Goal: Navigation & Orientation: Find specific page/section

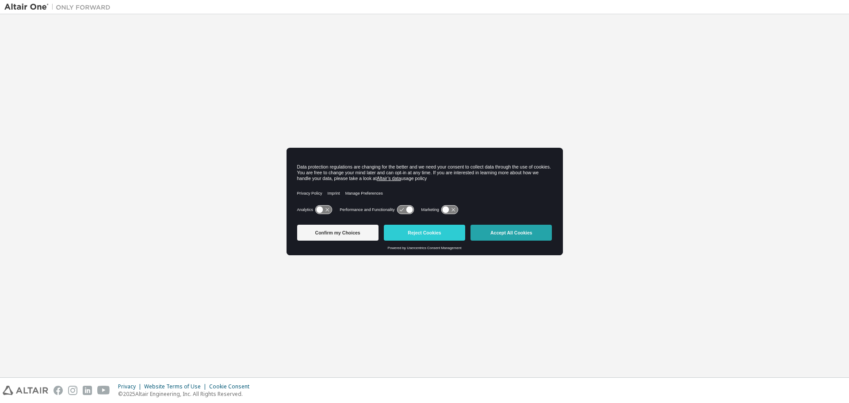
click at [507, 232] on button "Accept All Cookies" at bounding box center [511, 233] width 81 height 16
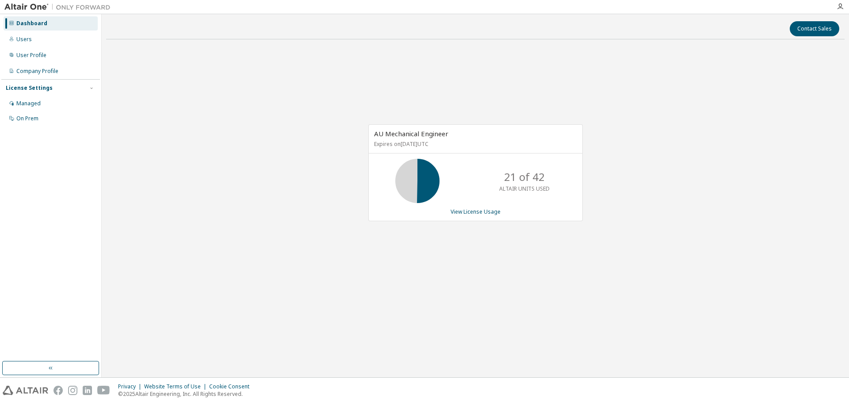
click at [665, 190] on div "AU Mechanical Engineer Expires on July 10, 2026 UTC 21 of 42 ALTAIR UNITS USED …" at bounding box center [475, 177] width 739 height 262
click at [843, 6] on icon "button" at bounding box center [840, 6] width 7 height 7
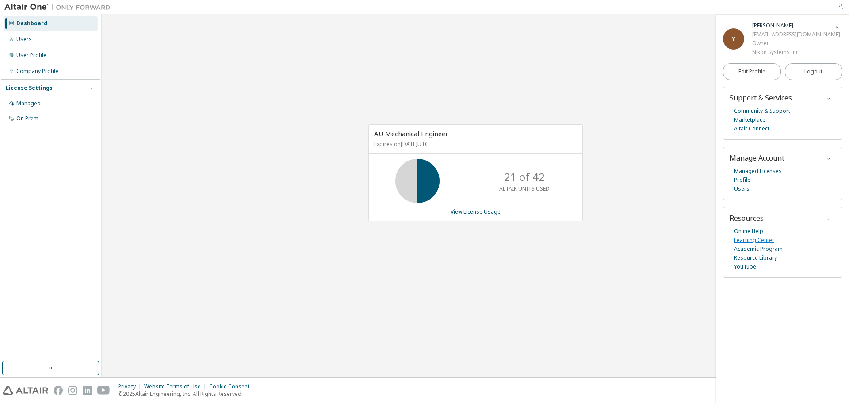
click at [761, 237] on link "Learning Center" at bounding box center [754, 240] width 40 height 9
click at [750, 231] on link "Online Help" at bounding box center [748, 231] width 29 height 9
click at [425, 281] on div "AU Mechanical Engineer Expires on July 10, 2026 UTC 21 of 42 ALTAIR UNITS USED …" at bounding box center [475, 177] width 739 height 262
